Goal: Navigation & Orientation: Find specific page/section

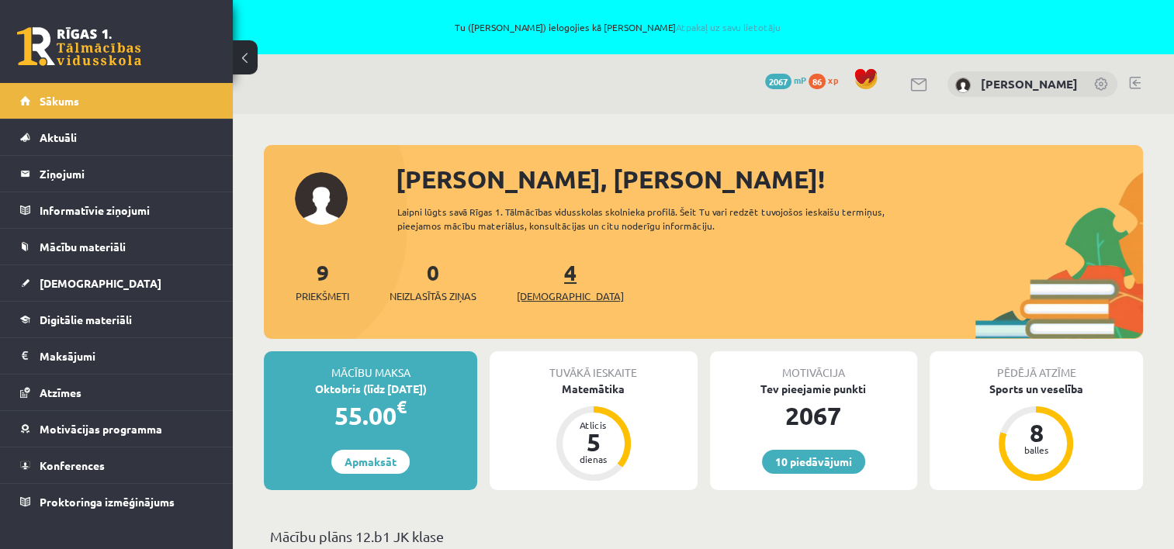
click at [553, 289] on span "[DEMOGRAPHIC_DATA]" at bounding box center [570, 297] width 107 height 16
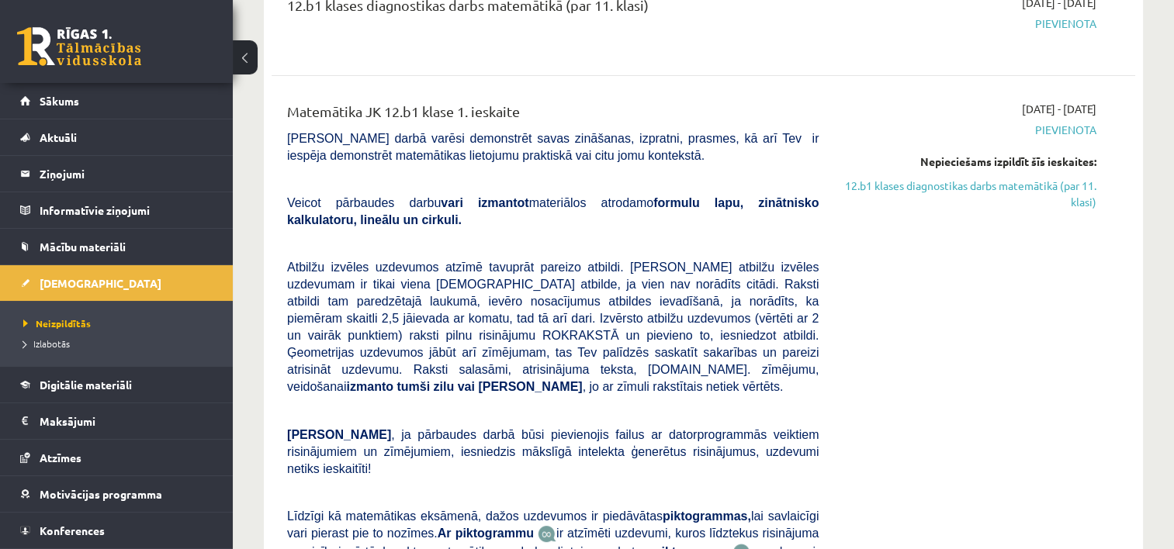
scroll to position [155, 0]
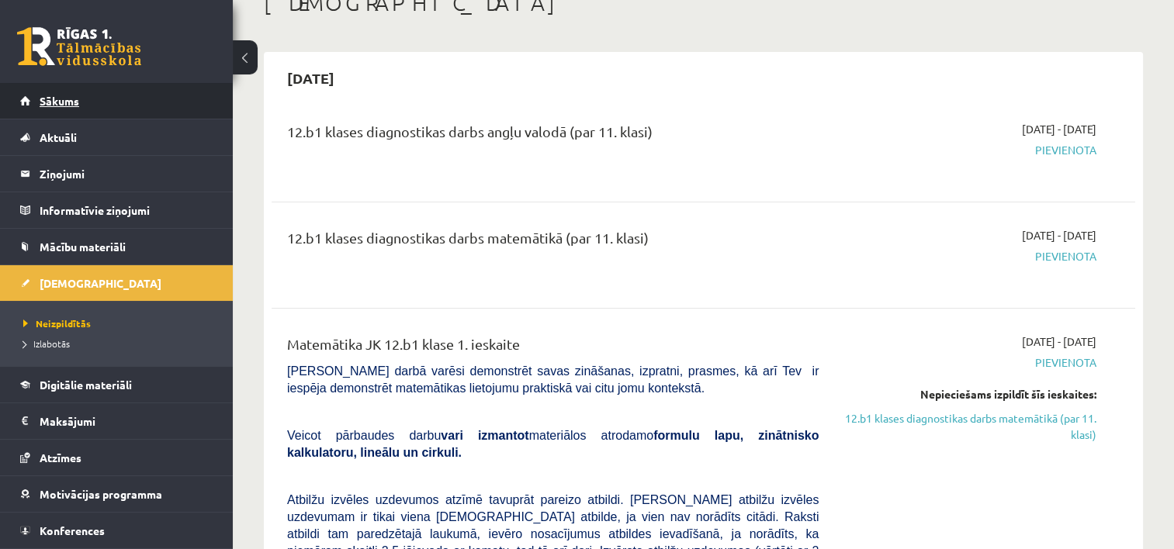
click at [61, 97] on span "Sākums" at bounding box center [60, 101] width 40 height 14
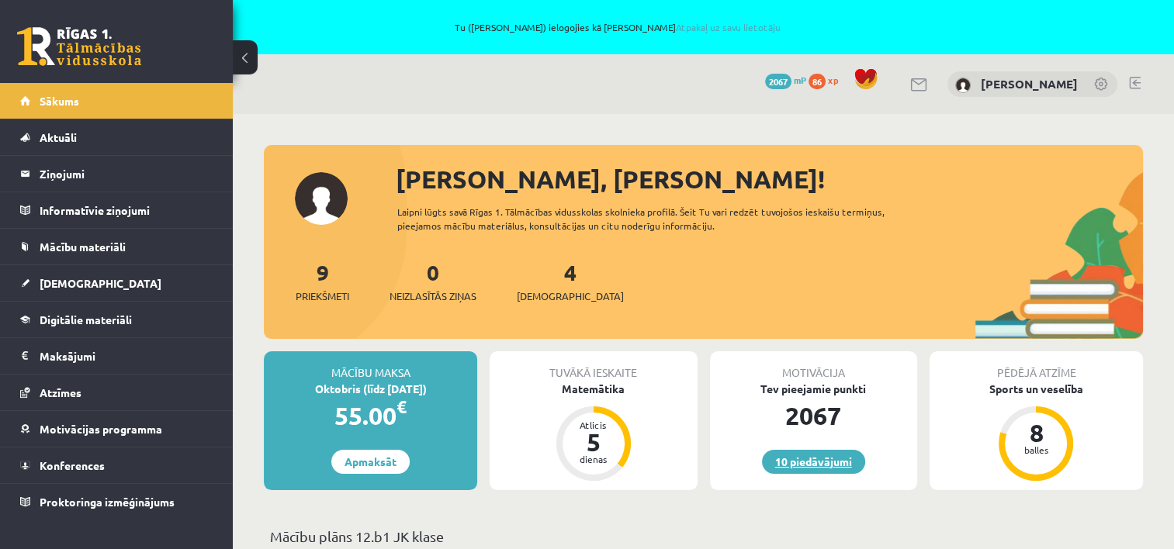
click at [826, 469] on link "10 piedāvājumi" at bounding box center [813, 462] width 103 height 24
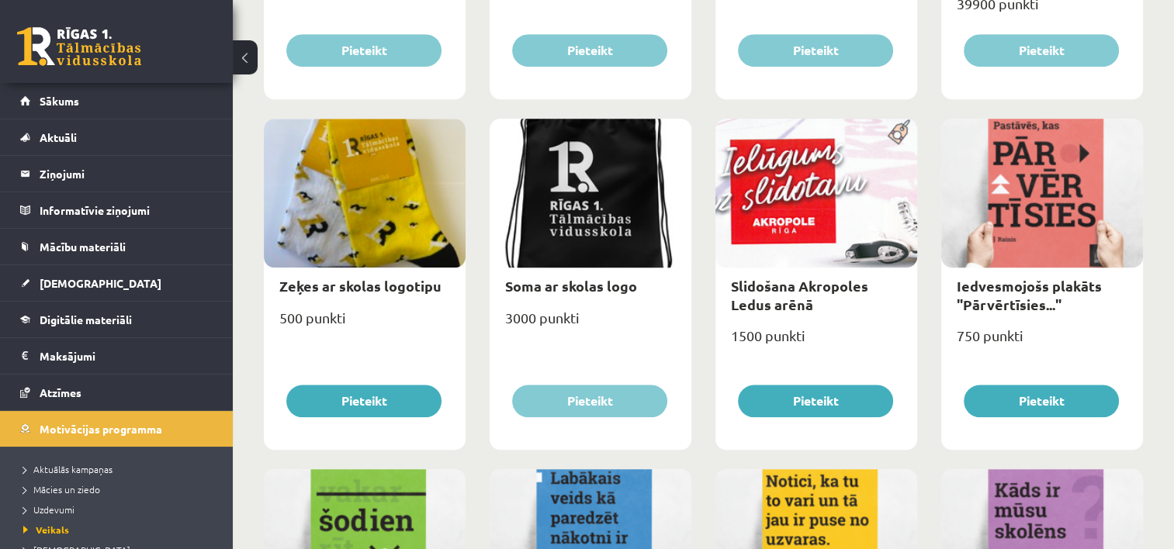
scroll to position [1397, 0]
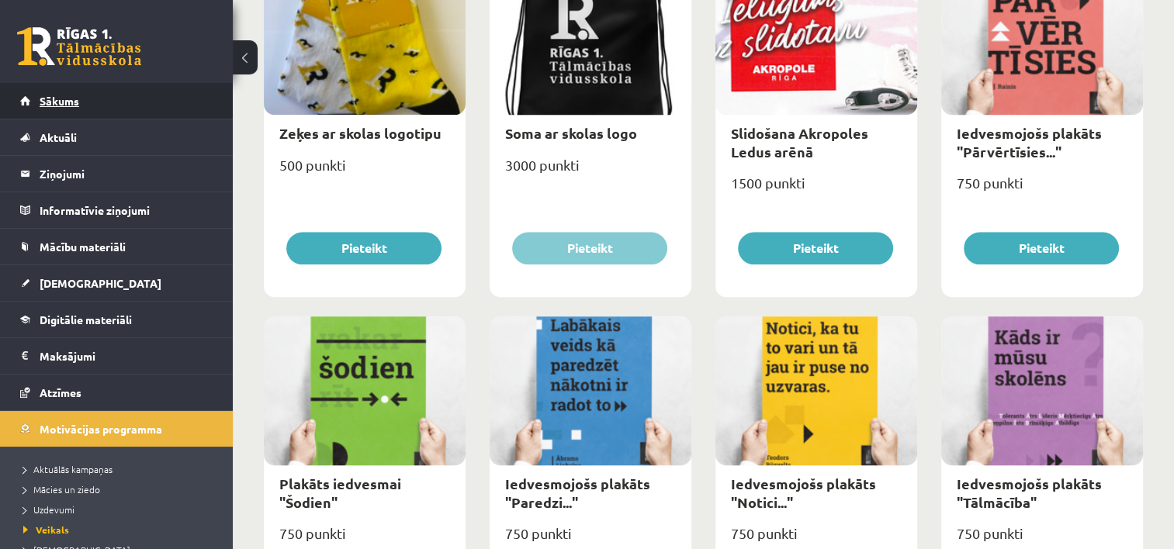
click at [53, 102] on span "Sākums" at bounding box center [60, 101] width 40 height 14
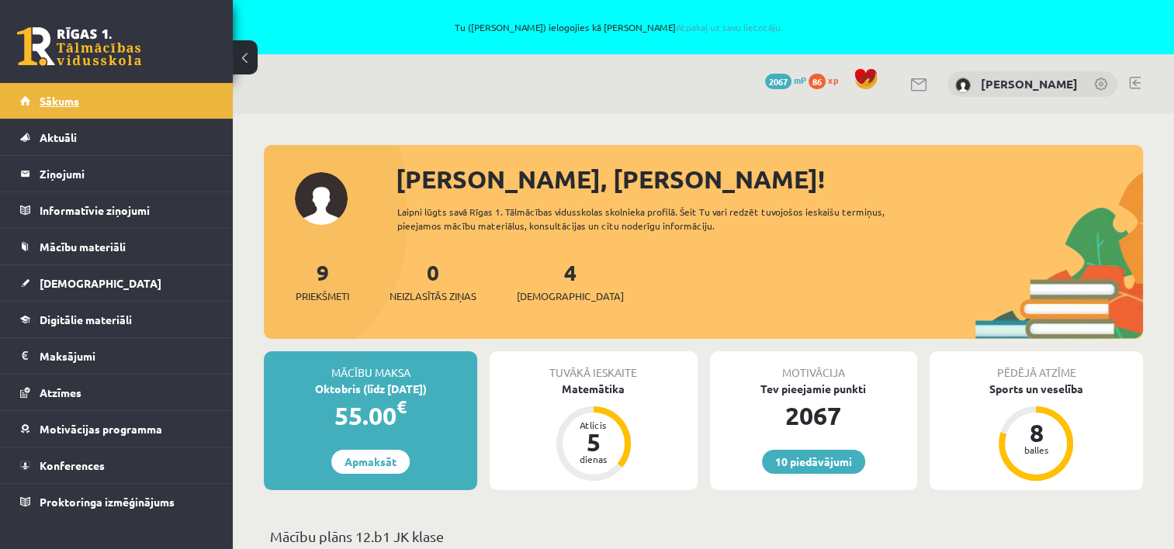
click at [70, 95] on span "Sākums" at bounding box center [60, 101] width 40 height 14
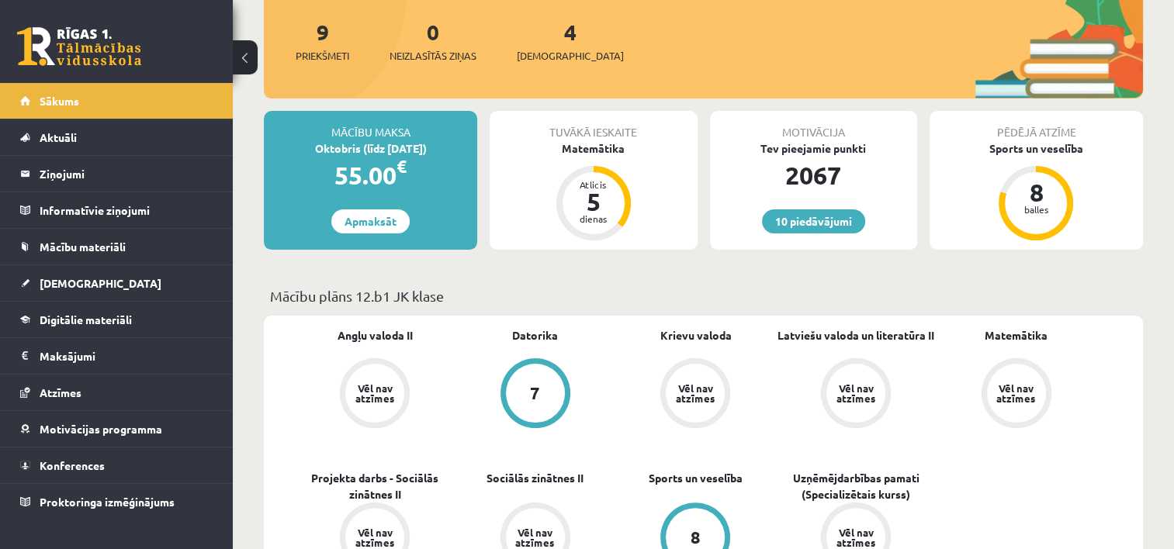
scroll to position [78, 0]
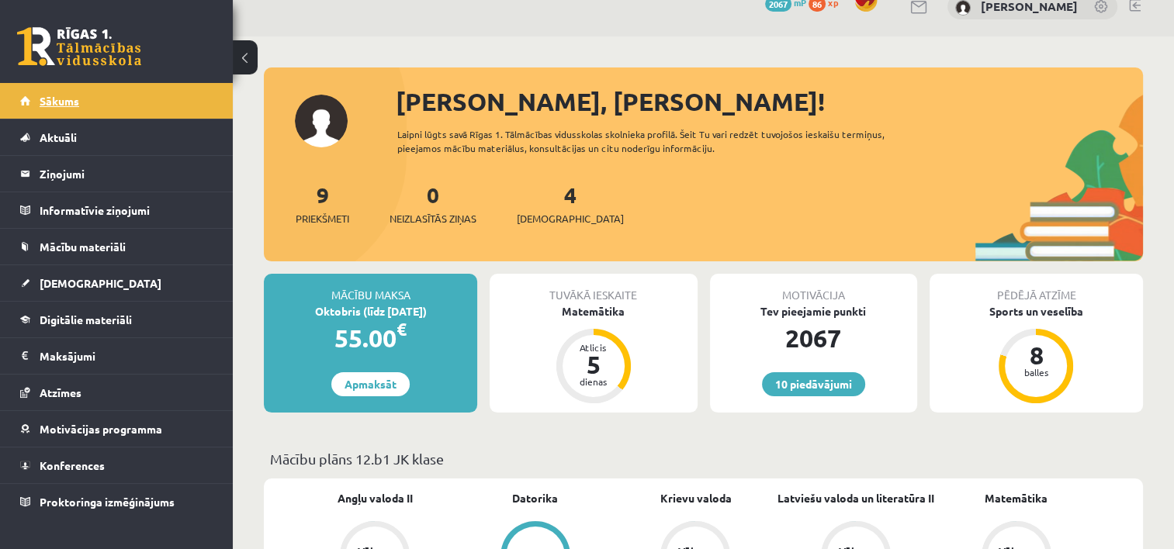
click at [63, 97] on span "Sākums" at bounding box center [60, 101] width 40 height 14
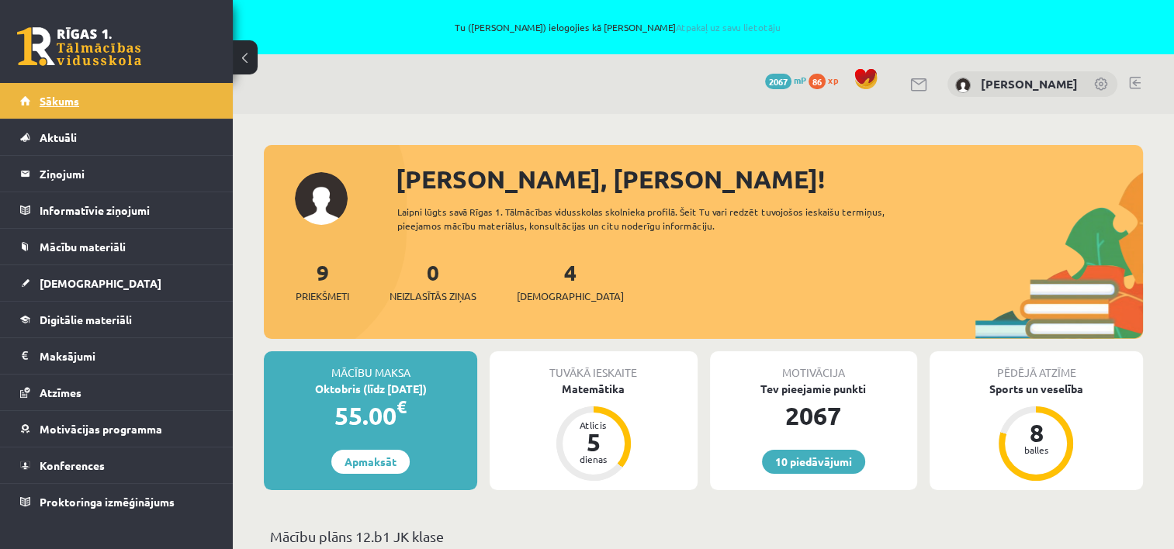
click at [58, 97] on span "Sākums" at bounding box center [60, 101] width 40 height 14
